Goal: Task Accomplishment & Management: Use online tool/utility

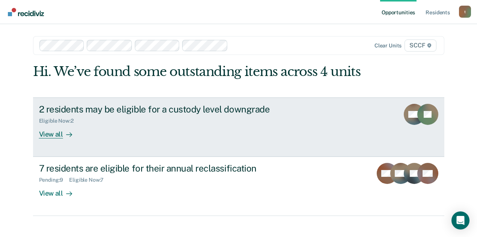
click at [53, 134] on div "View all" at bounding box center [60, 131] width 42 height 15
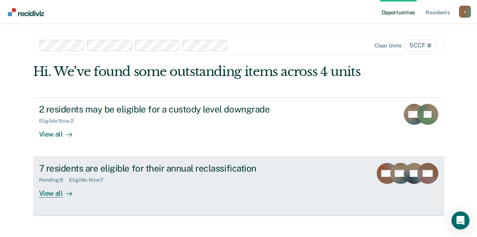
click at [63, 193] on div at bounding box center [67, 193] width 9 height 9
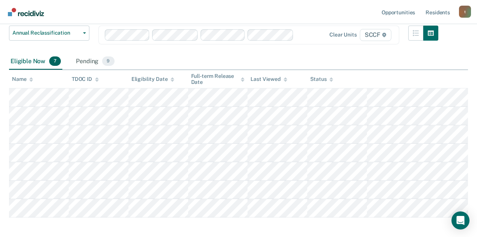
scroll to position [75, 0]
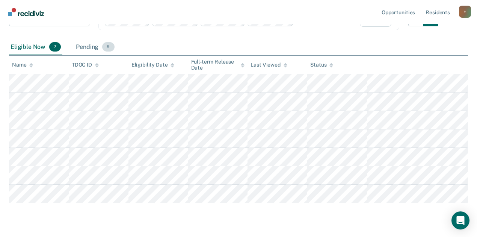
click at [93, 51] on div "Pending 9" at bounding box center [94, 47] width 41 height 17
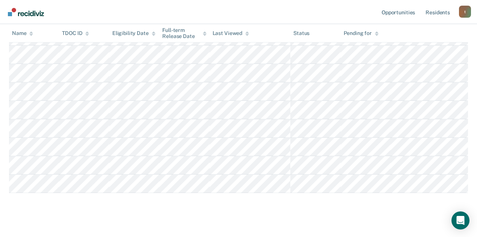
scroll to position [132, 0]
